Goal: Information Seeking & Learning: Understand process/instructions

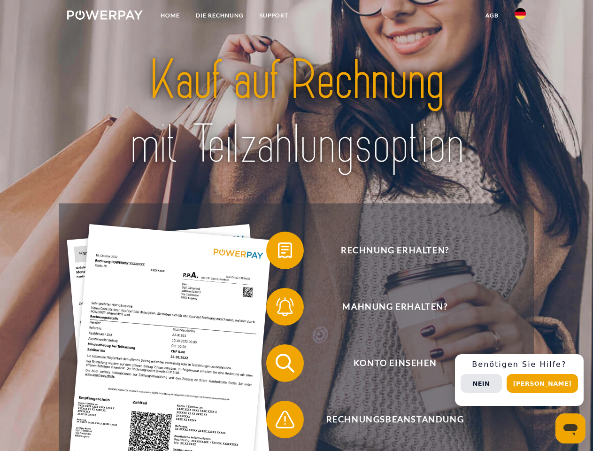
click at [105, 16] on img at bounding box center [105, 14] width 76 height 9
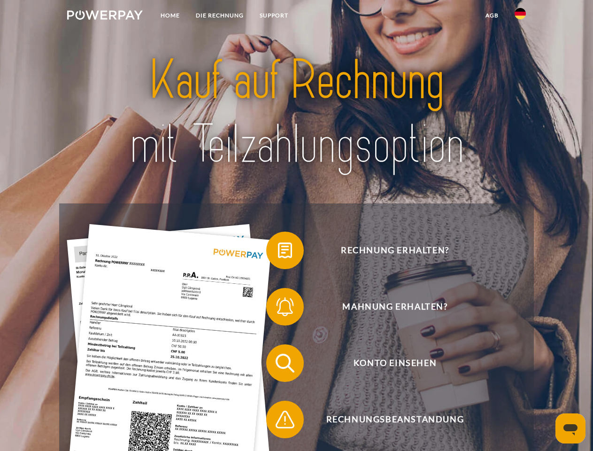
click at [520, 16] on img at bounding box center [520, 13] width 11 height 11
click at [492, 15] on link "agb" at bounding box center [491, 15] width 29 height 17
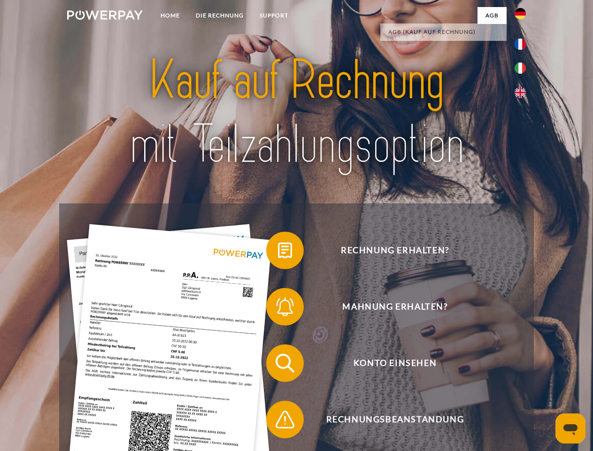
click at [278, 252] on span at bounding box center [270, 250] width 47 height 47
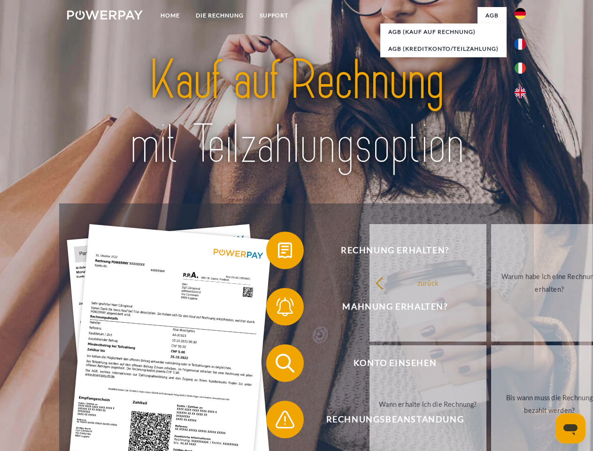
click at [360, 308] on div "zurück Warum habe ich eine Rechnung erhalten? Was habe ich noch offen, ist mein…" at bounding box center [549, 343] width 379 height 242
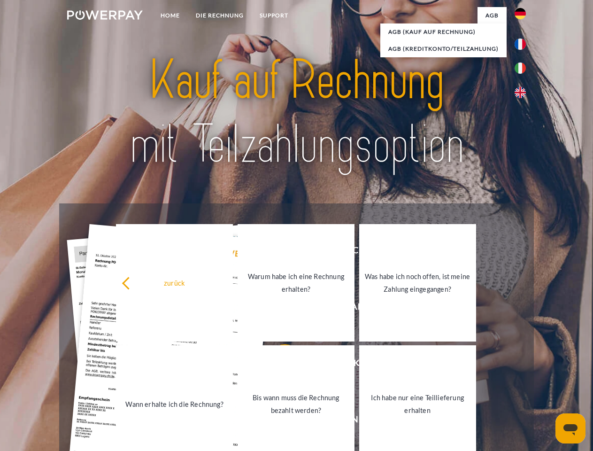
click at [278, 365] on link "Bis wann muss die Rechnung bezahlt werden?" at bounding box center [296, 403] width 117 height 117
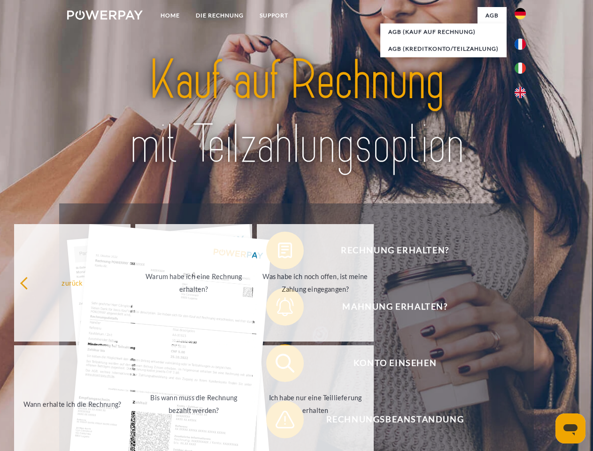
click at [278, 421] on span at bounding box center [270, 419] width 47 height 47
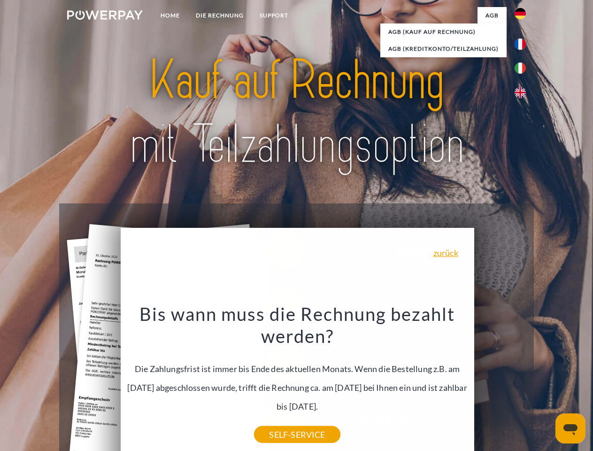
click at [523, 380] on div "Rechnung erhalten? Mahnung erhalten? Konto einsehen" at bounding box center [296, 391] width 474 height 376
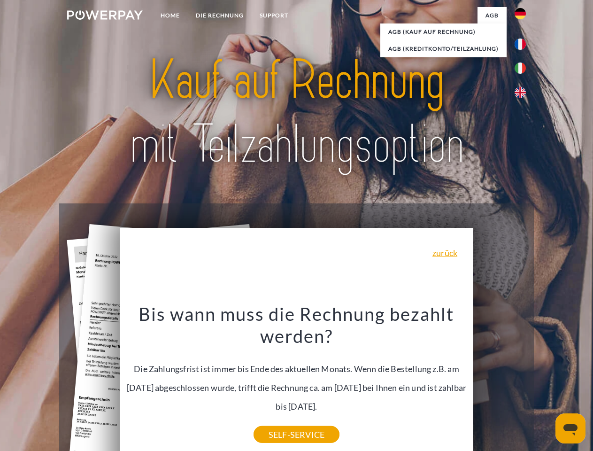
click at [500, 382] on span "Konto einsehen" at bounding box center [395, 363] width 230 height 38
click at [546, 383] on header "Home DIE RECHNUNG SUPPORT" at bounding box center [296, 324] width 593 height 648
